Goal: Task Accomplishment & Management: Use online tool/utility

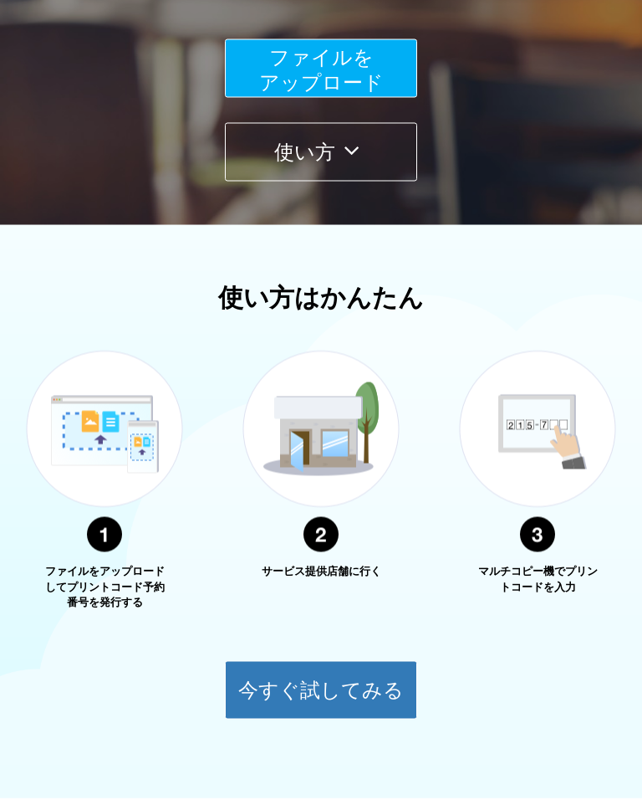
scroll to position [427, 0]
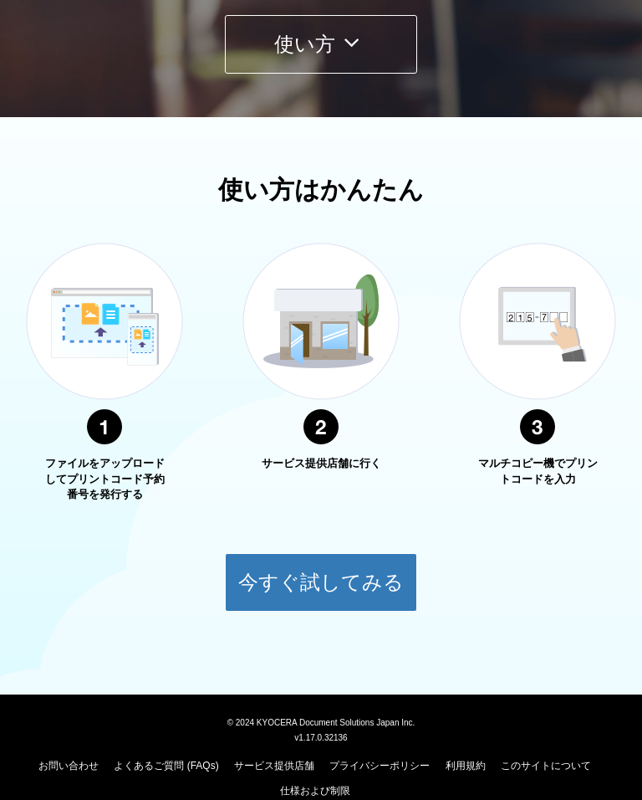
click at [373, 561] on button "今すぐ試してみる" at bounding box center [321, 582] width 192 height 59
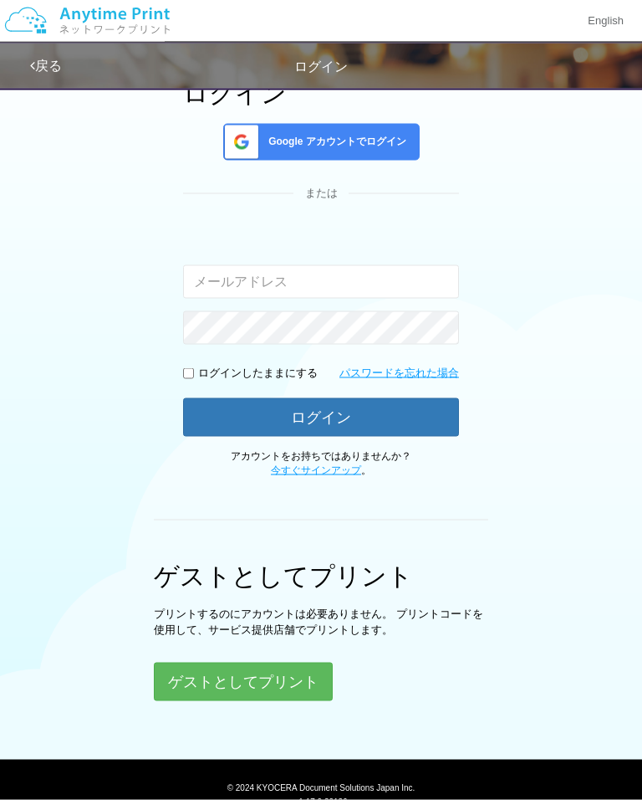
scroll to position [136, 0]
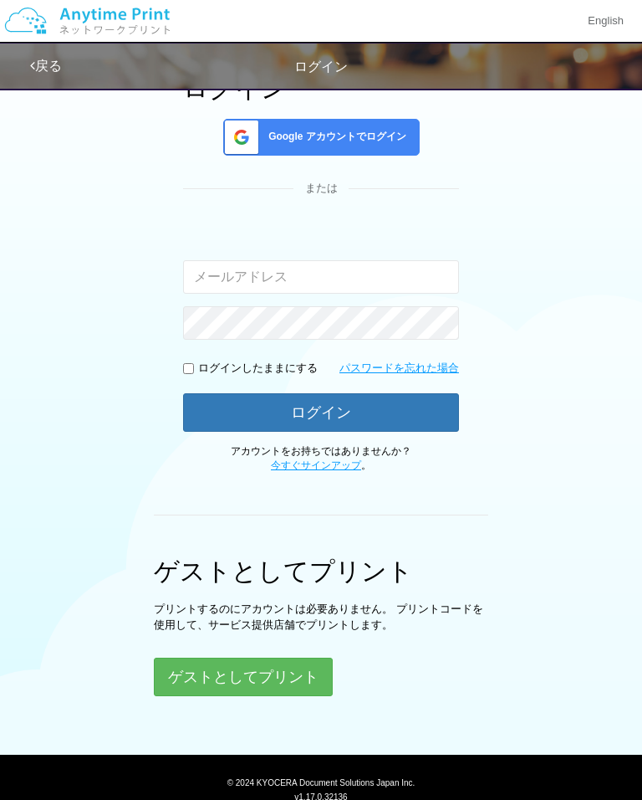
click at [288, 681] on button "ゲストとしてプリント" at bounding box center [243, 677] width 179 height 38
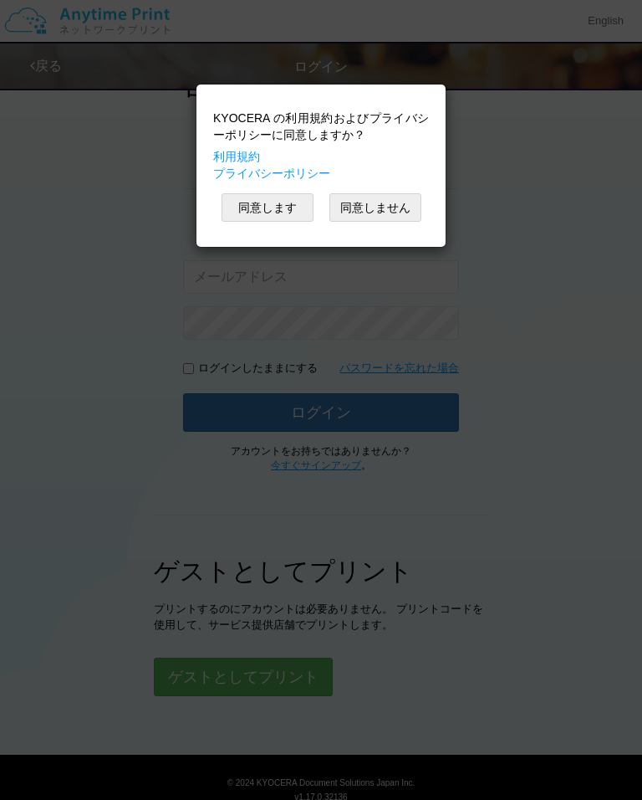
click at [276, 204] on button "同意します" at bounding box center [268, 207] width 92 height 28
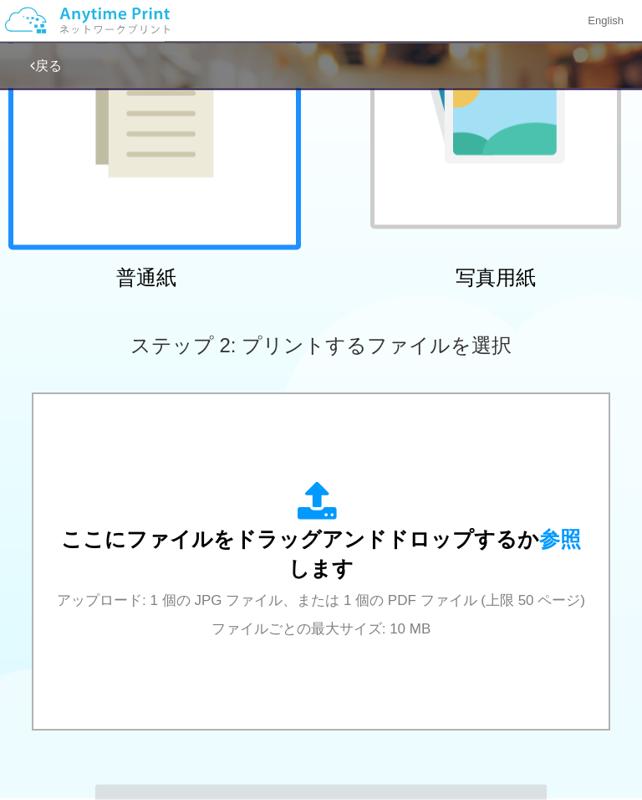
scroll to position [243, 0]
click at [540, 527] on span "参照" at bounding box center [561, 538] width 42 height 23
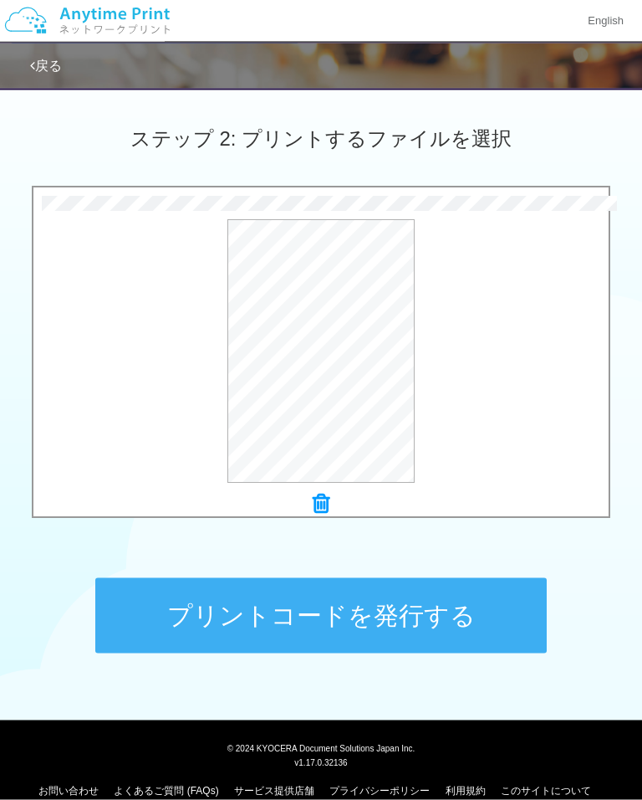
scroll to position [449, 0]
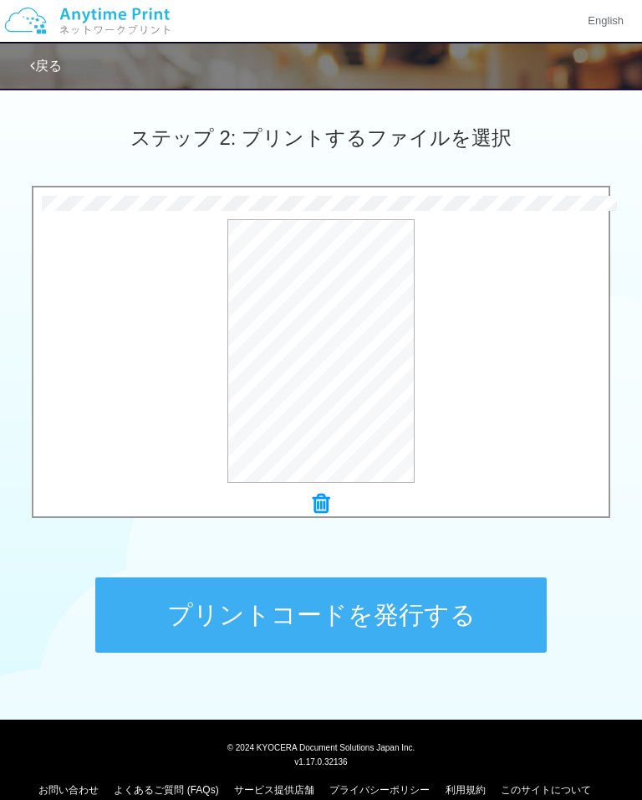
click at [434, 601] on button "プリントコードを発行する" at bounding box center [321, 614] width 452 height 75
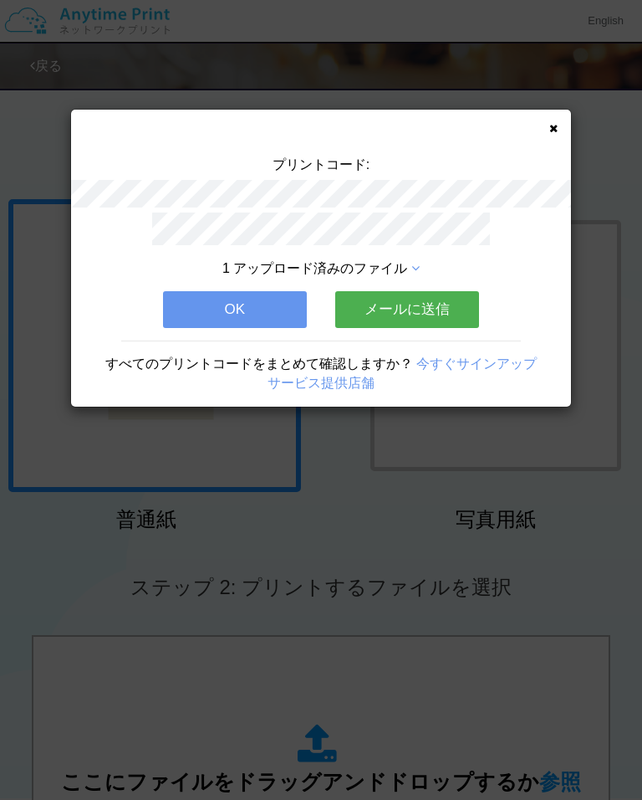
scroll to position [23, 0]
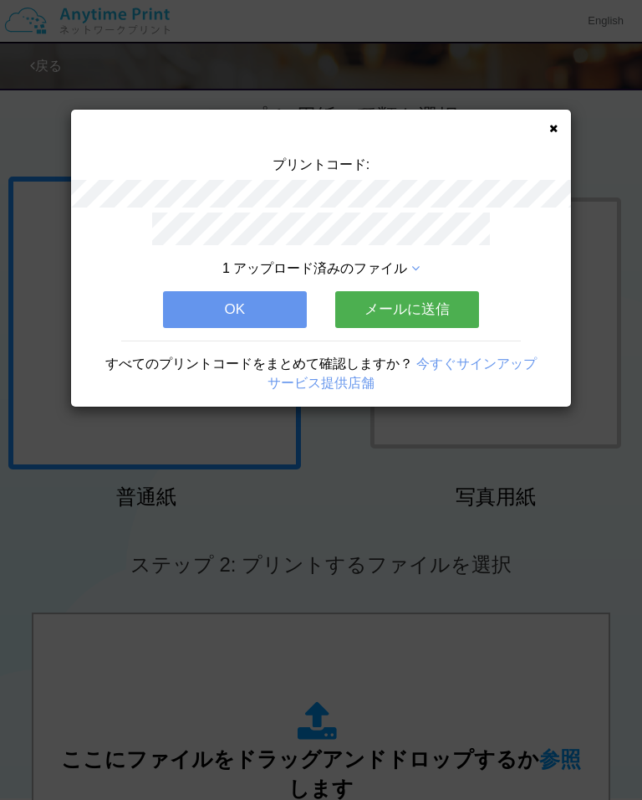
click at [439, 306] on button "メールに送信" at bounding box center [407, 309] width 144 height 37
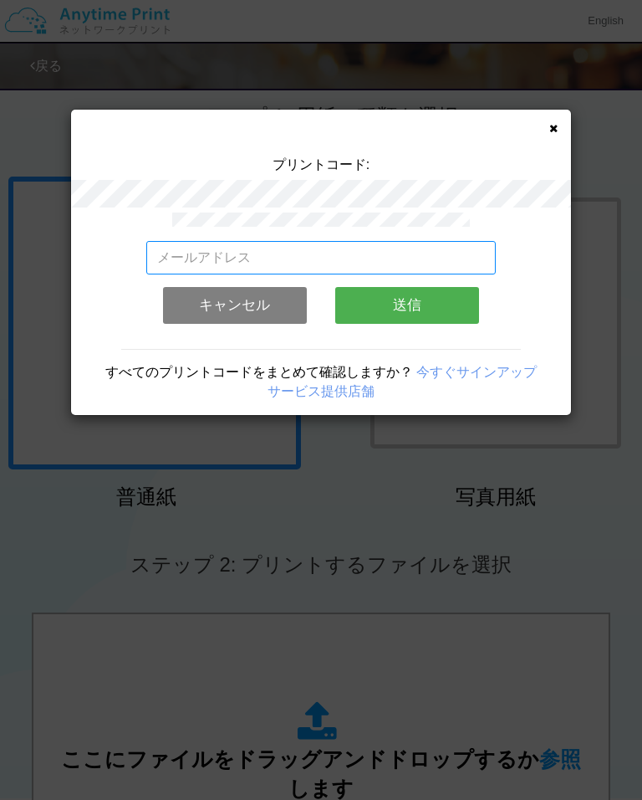
click at [375, 260] on input "email" at bounding box center [321, 257] width 351 height 33
type input "[EMAIL_ADDRESS][DOMAIN_NAME]"
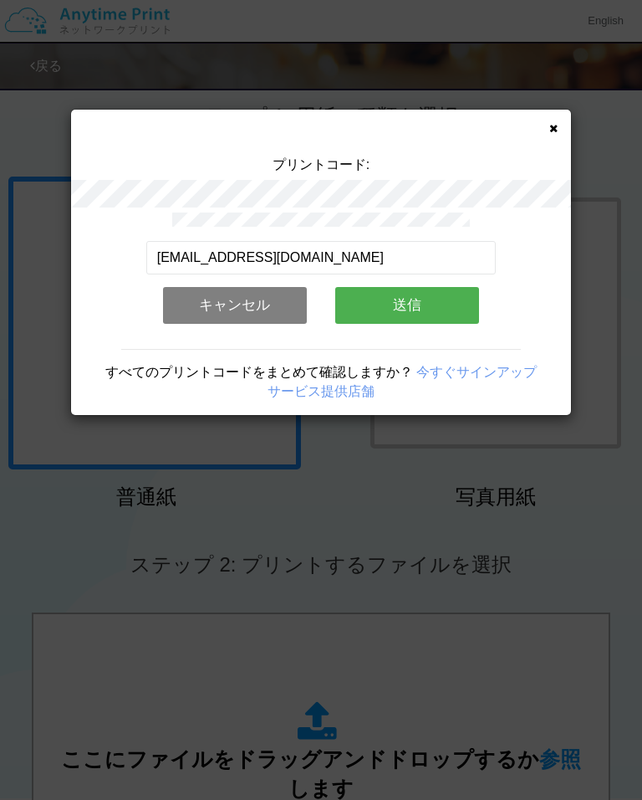
click at [407, 302] on button "送信" at bounding box center [407, 305] width 144 height 37
click at [438, 302] on button "送信" at bounding box center [407, 305] width 144 height 37
click at [421, 303] on button "送信" at bounding box center [407, 305] width 144 height 37
click at [432, 309] on button "送信" at bounding box center [407, 305] width 144 height 37
click at [410, 302] on button "送信" at bounding box center [407, 305] width 144 height 37
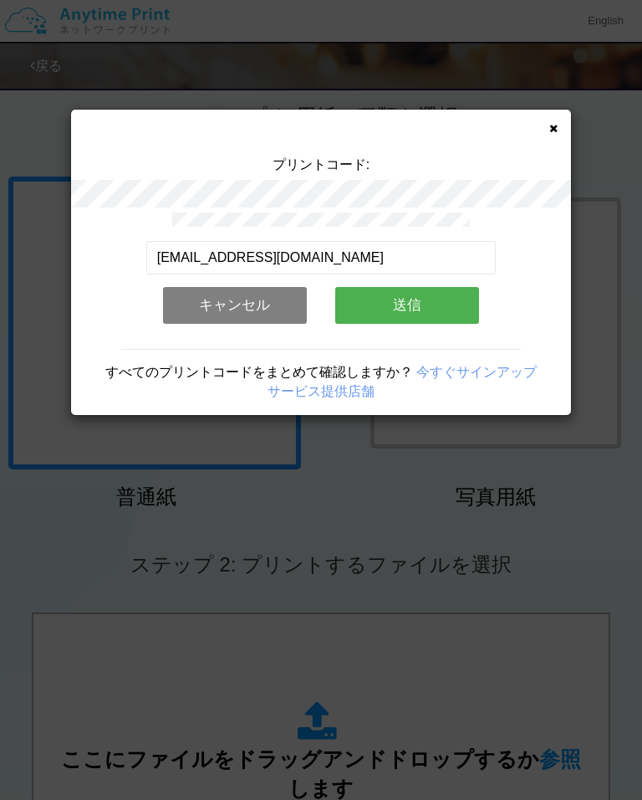
click at [285, 299] on button "キャンセル" at bounding box center [235, 305] width 144 height 37
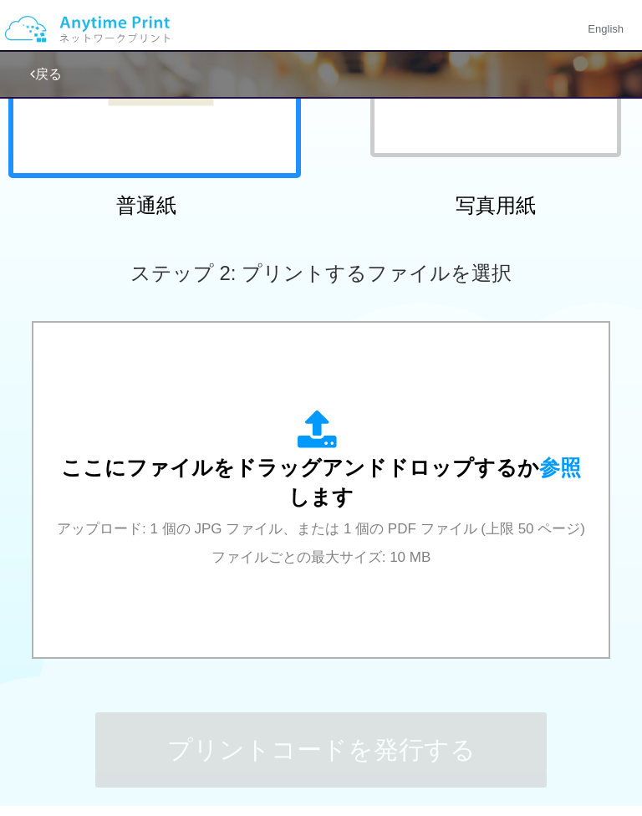
scroll to position [474, 0]
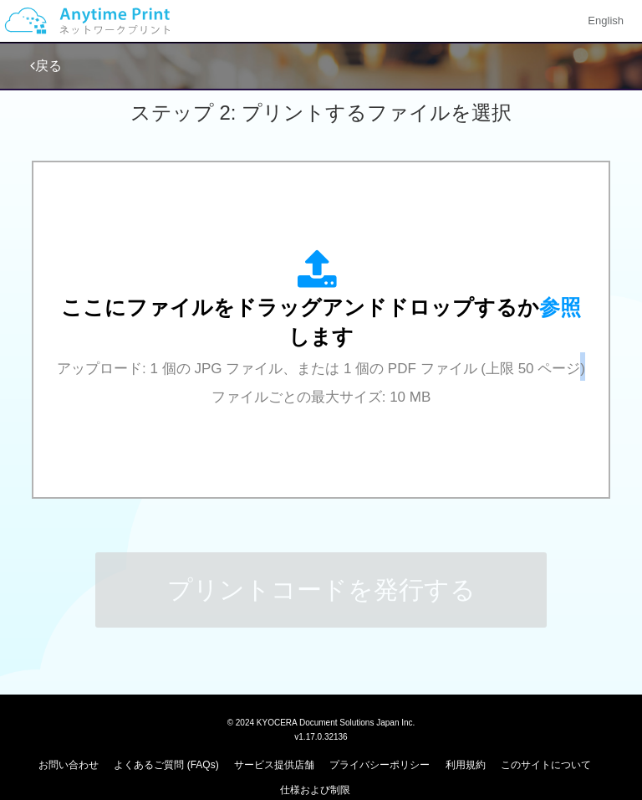
click at [541, 295] on span "参照" at bounding box center [561, 306] width 42 height 23
